Goal: Navigation & Orientation: Find specific page/section

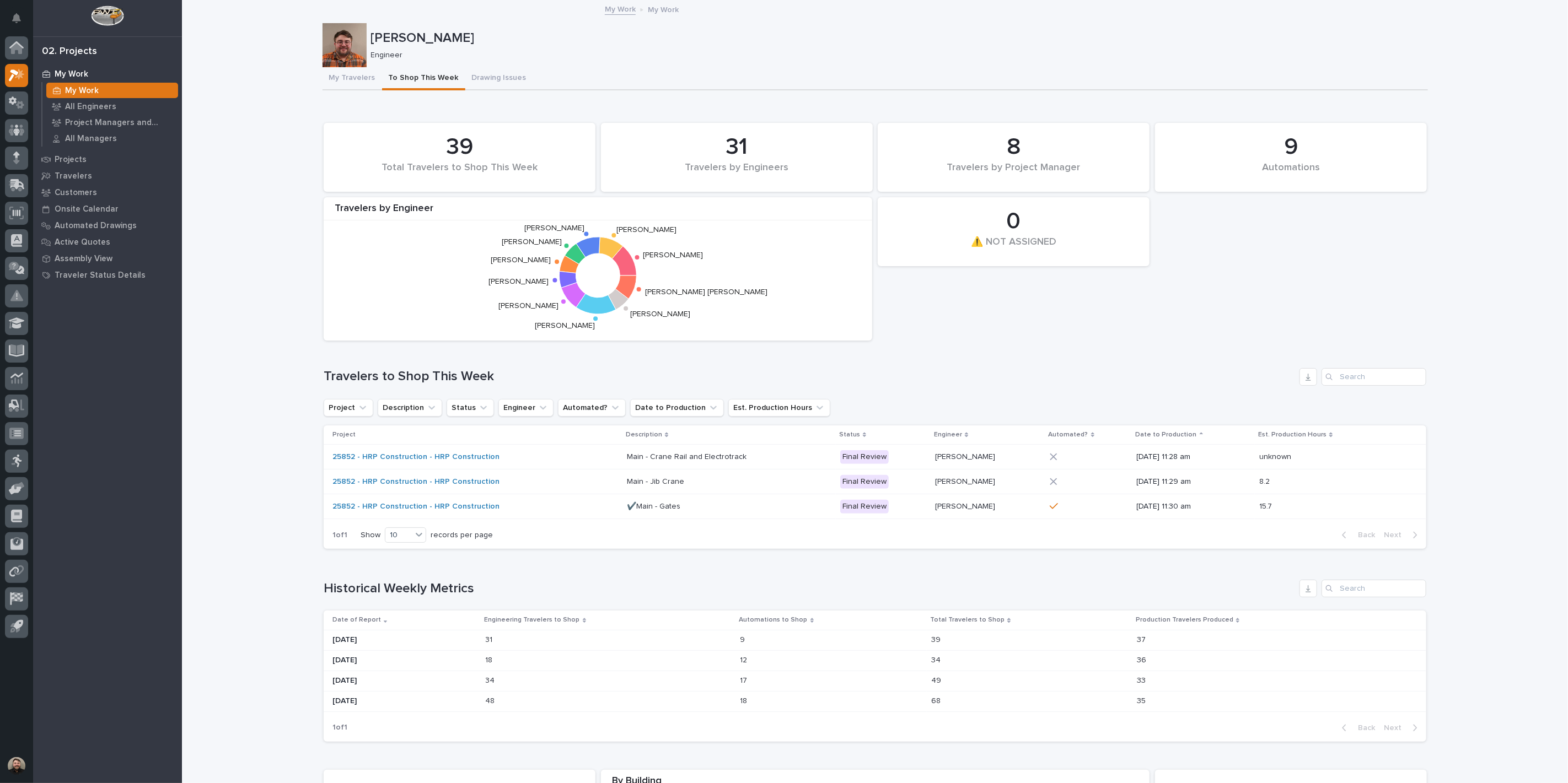
click at [83, 88] on p "My Work" at bounding box center [82, 91] width 33 height 10
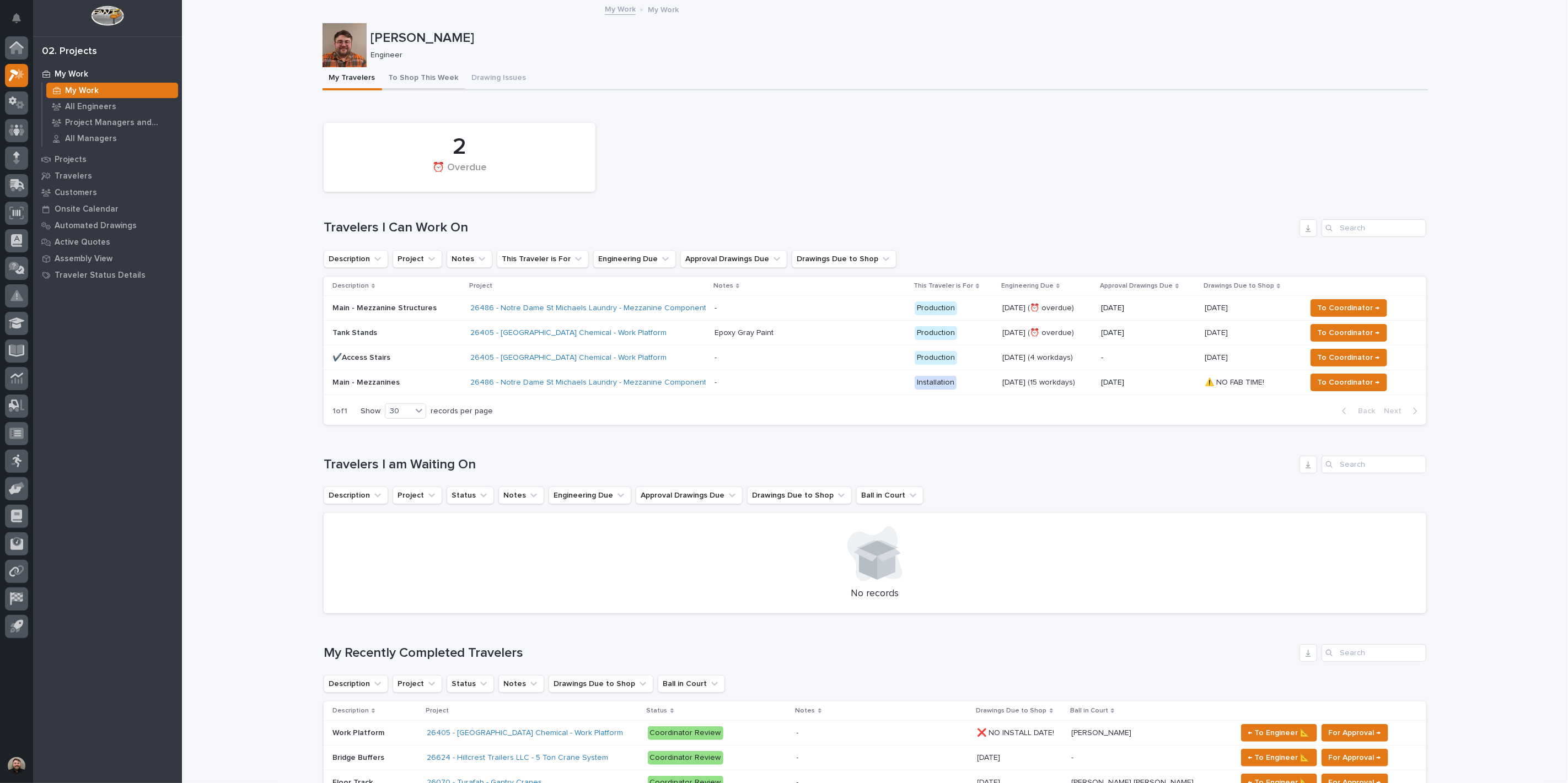
click at [412, 83] on button "To Shop This Week" at bounding box center [424, 79] width 83 height 23
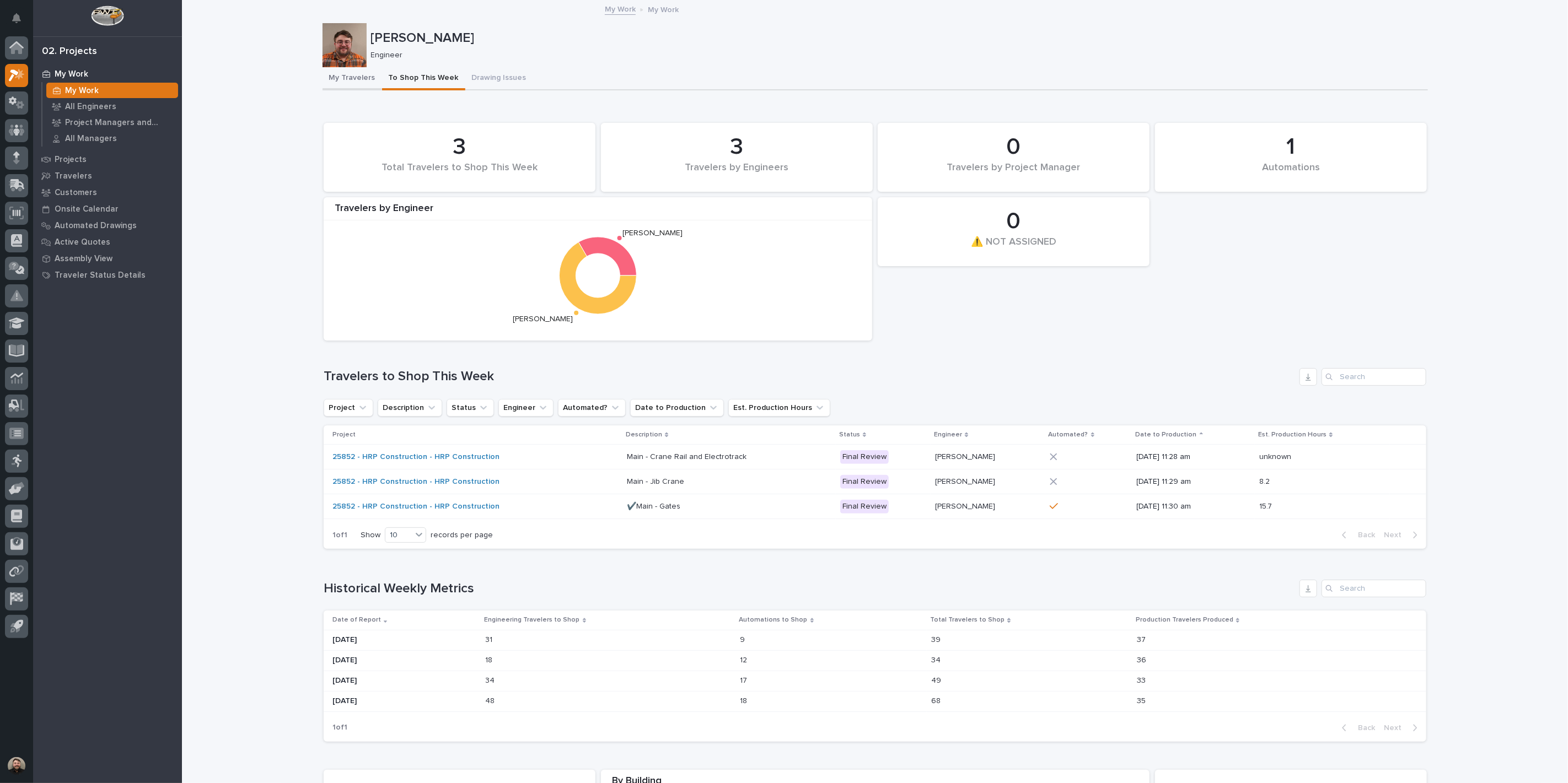
click at [337, 83] on button "My Travelers" at bounding box center [352, 79] width 60 height 23
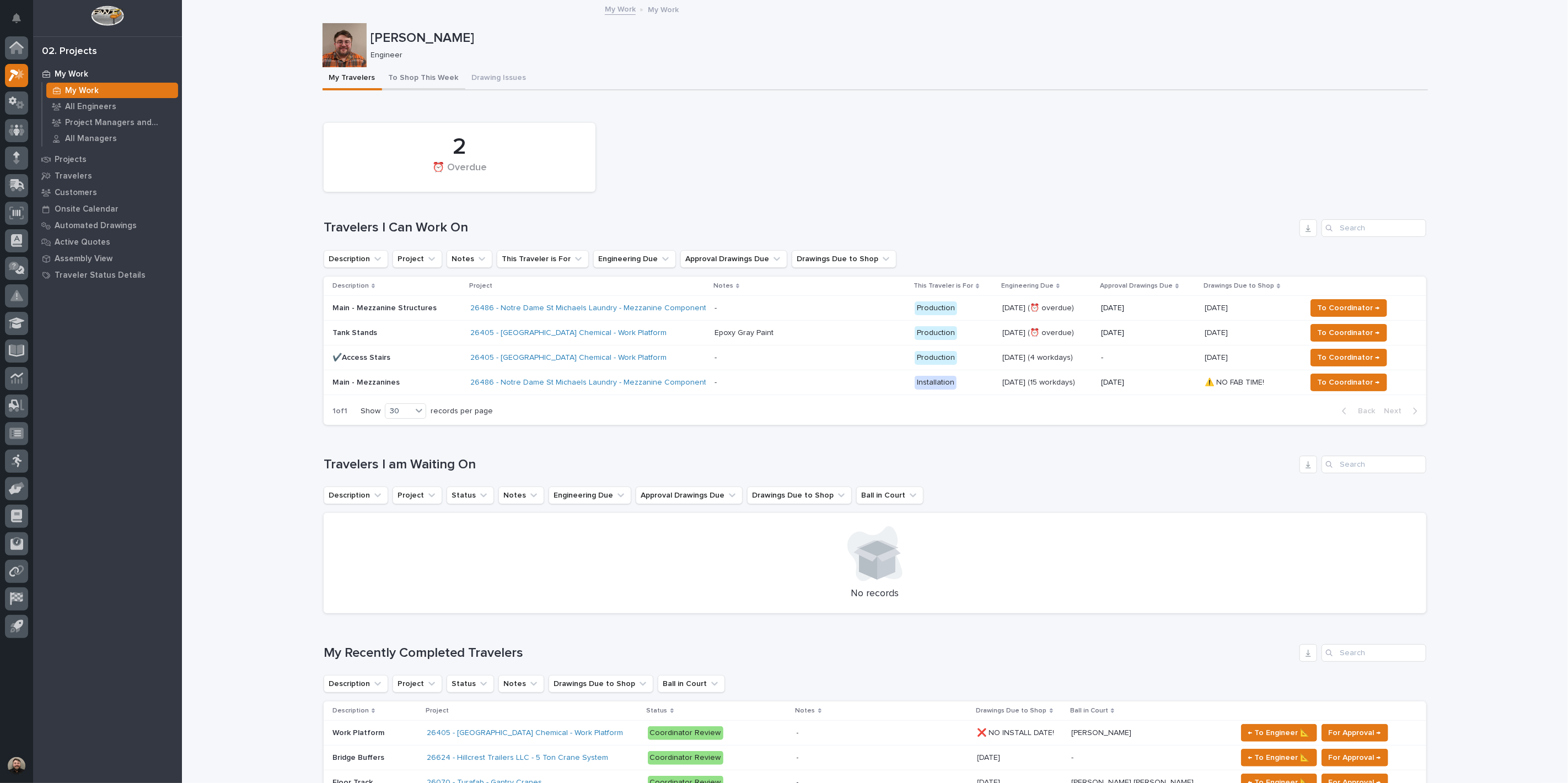
click at [398, 84] on button "To Shop This Week" at bounding box center [424, 79] width 83 height 23
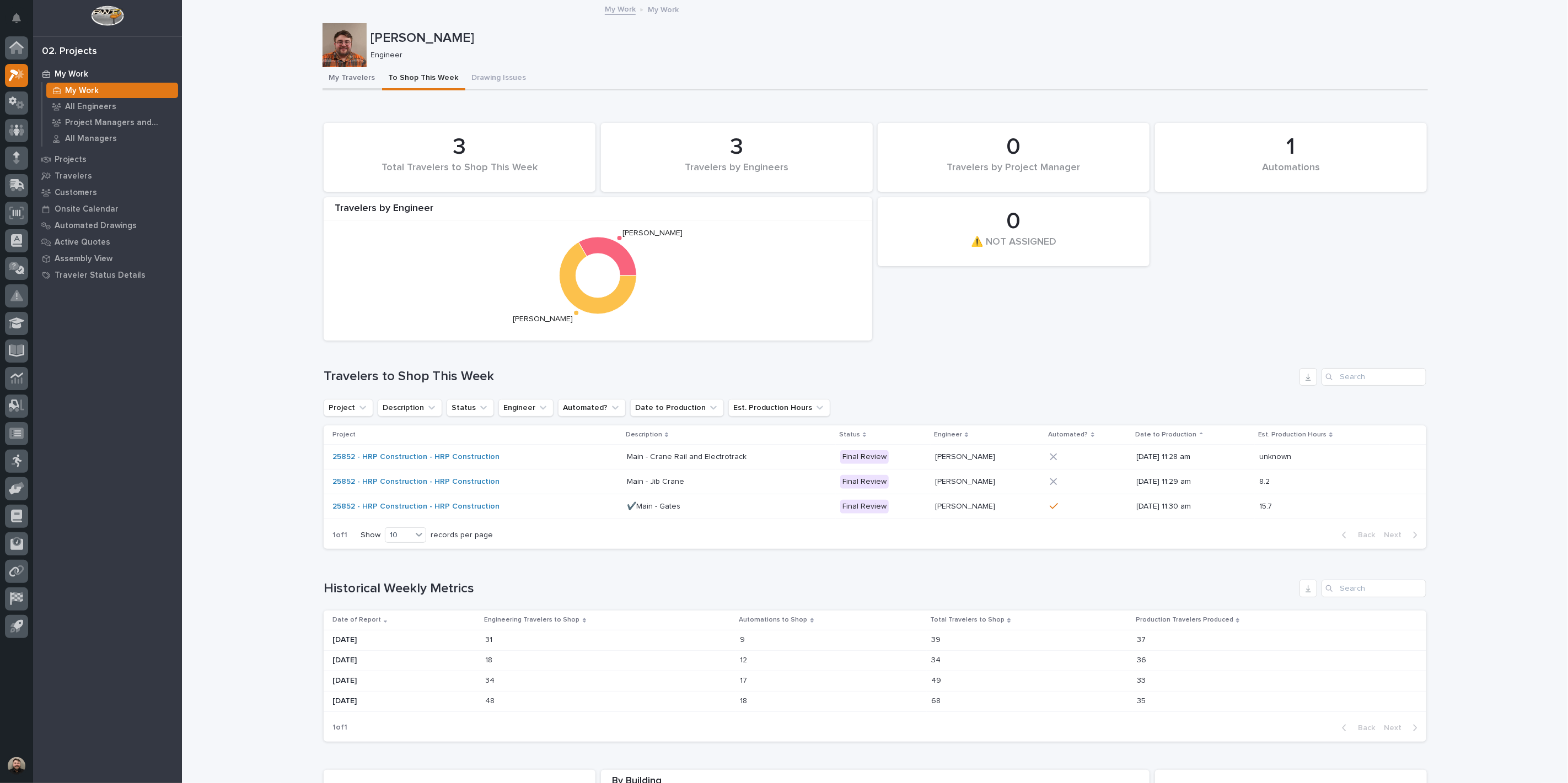
click at [349, 80] on button "My Travelers" at bounding box center [352, 79] width 60 height 23
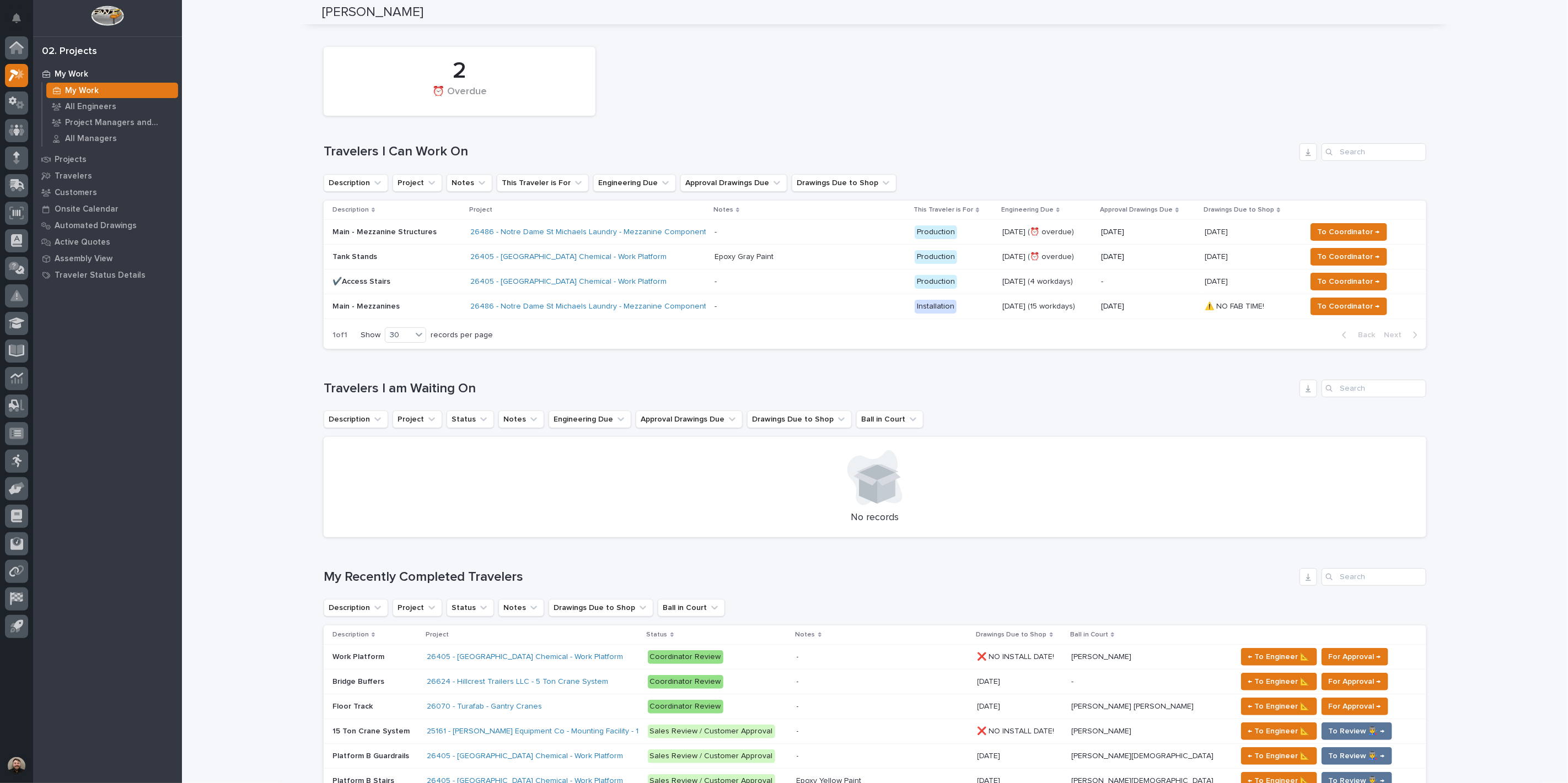
scroll to position [61, 0]
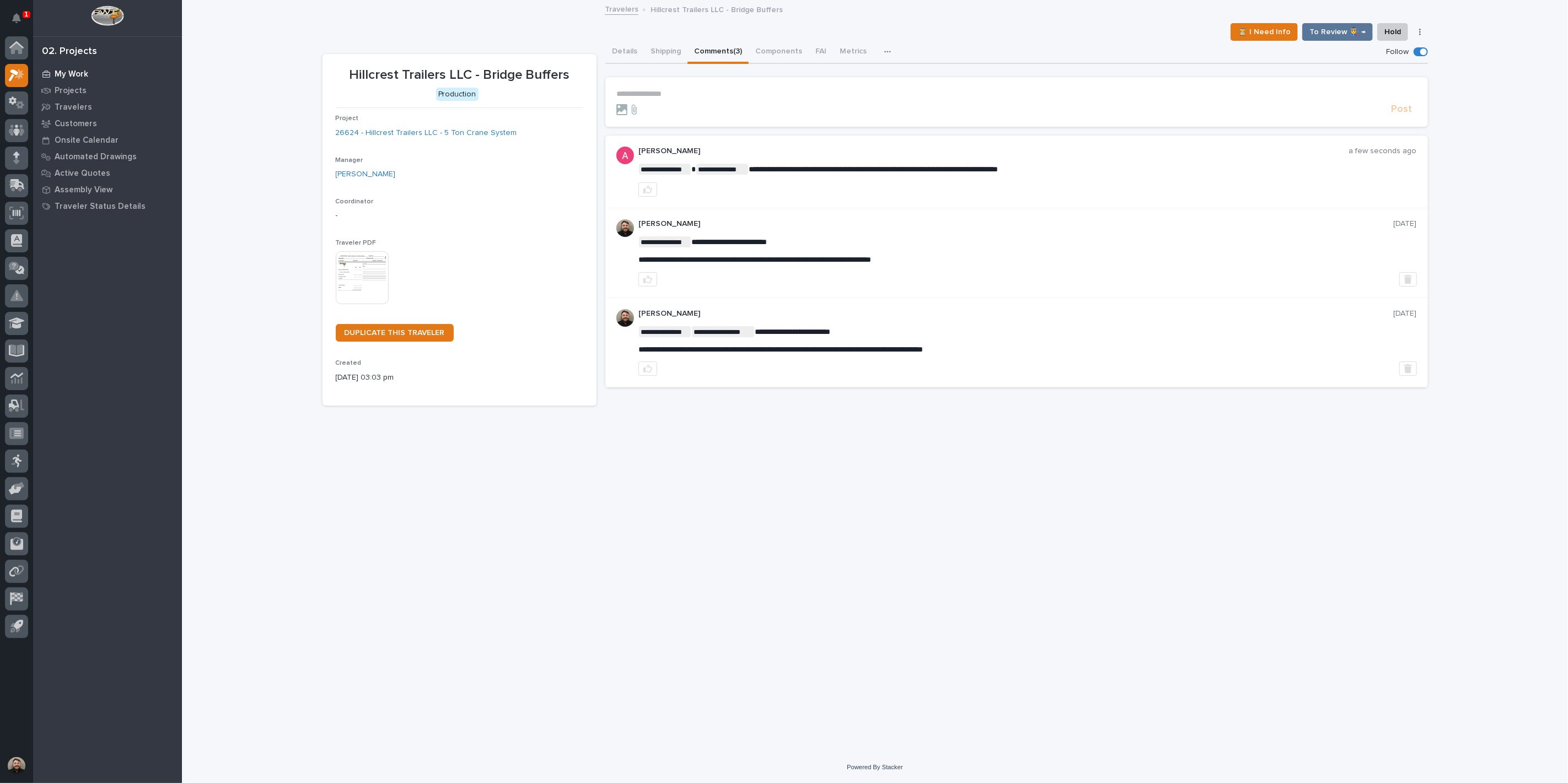
click at [75, 72] on p "My Work" at bounding box center [71, 74] width 33 height 10
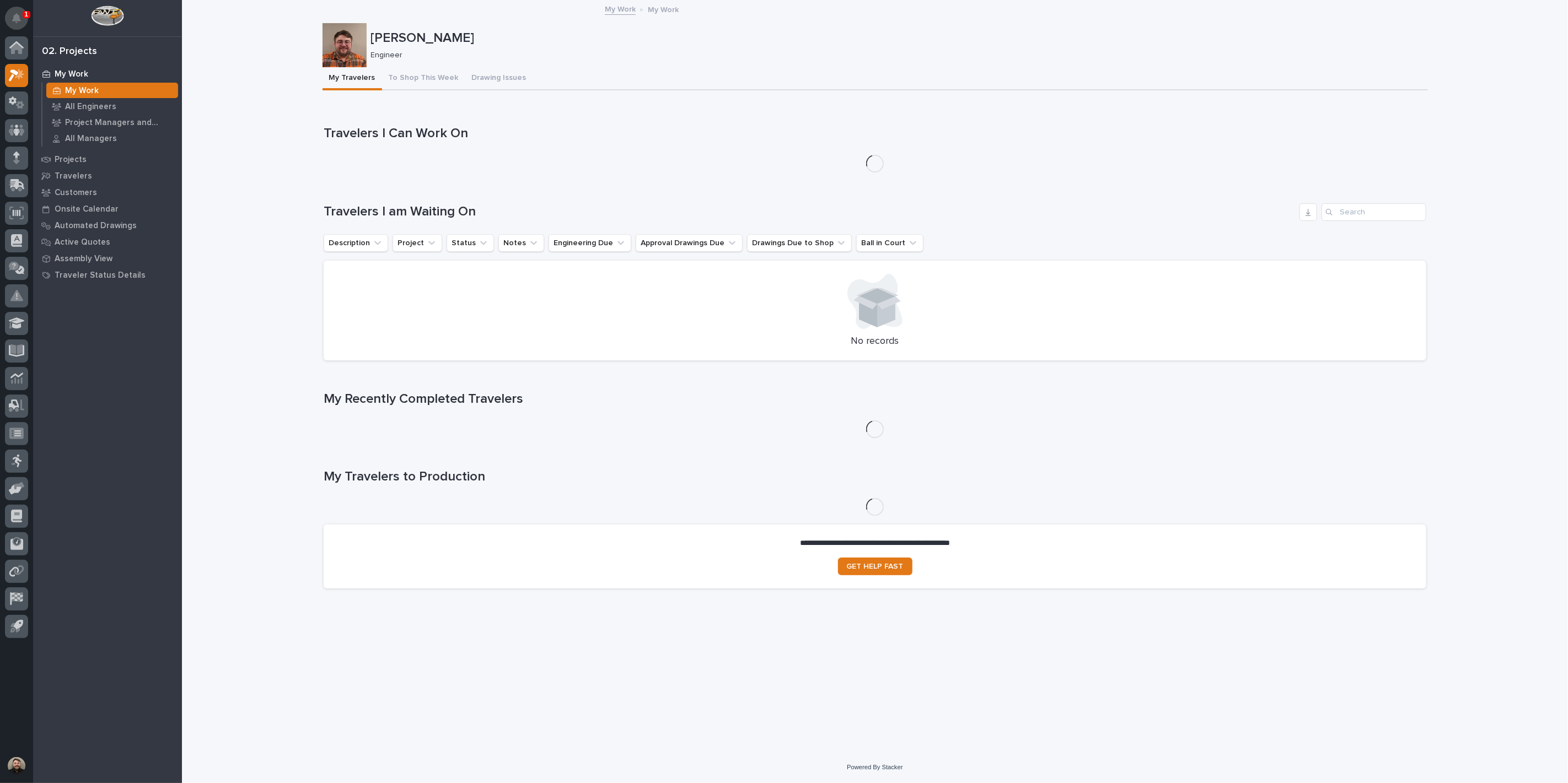
click at [15, 14] on icon "Notifications" at bounding box center [16, 18] width 9 height 10
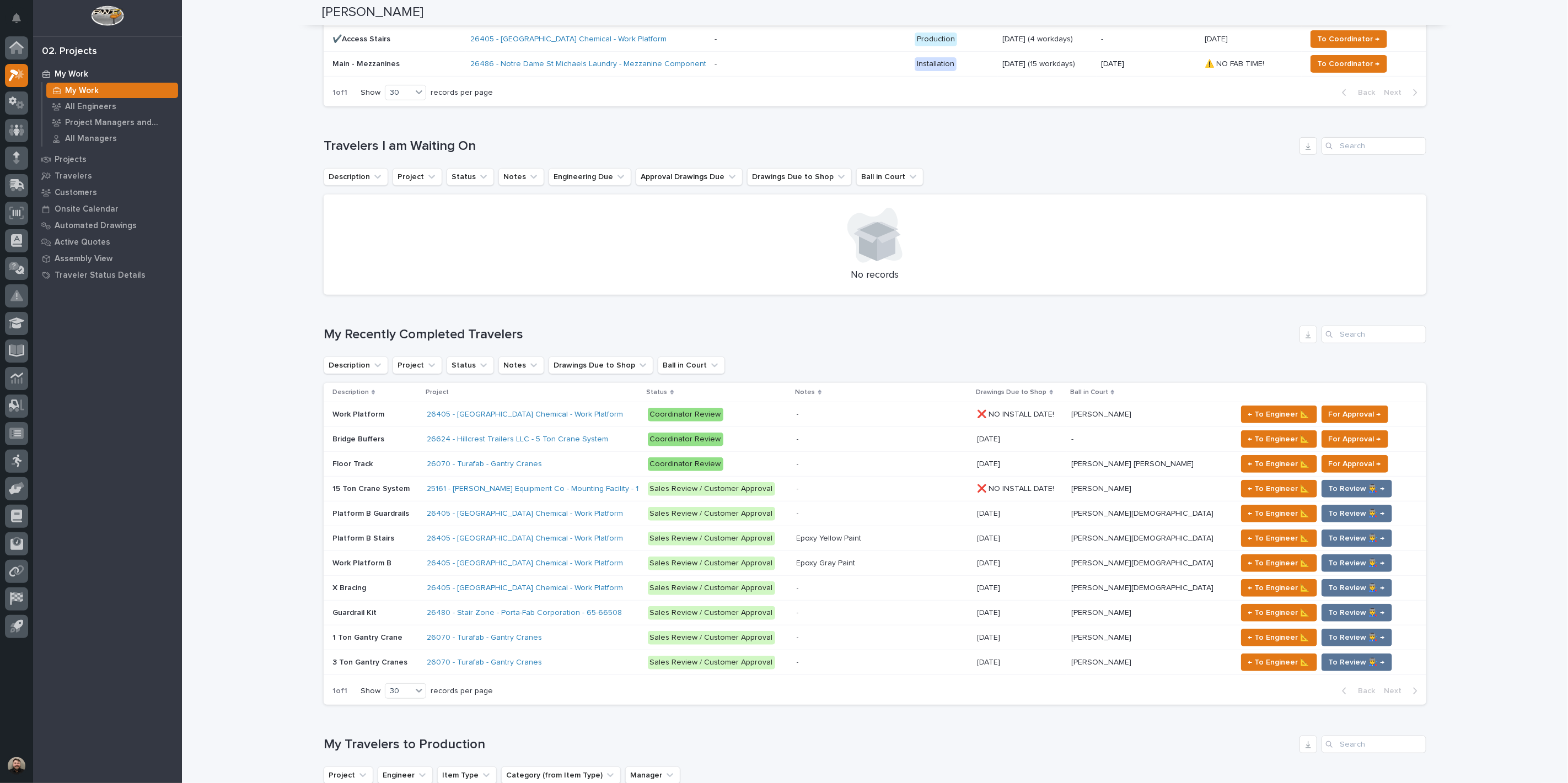
scroll to position [122, 0]
